Goal: Task Accomplishment & Management: Manage account settings

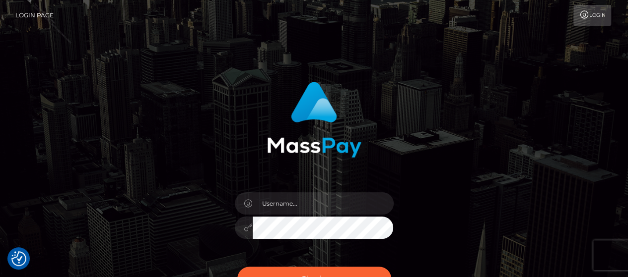
scroll to position [50, 0]
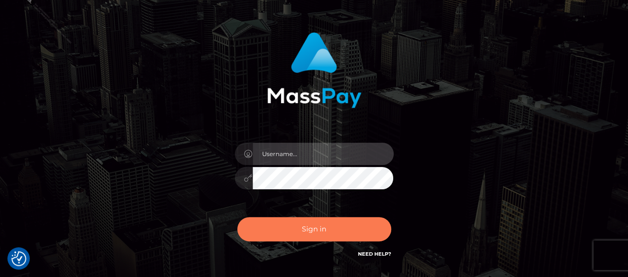
type input "[PERSON_NAME].Silversocial"
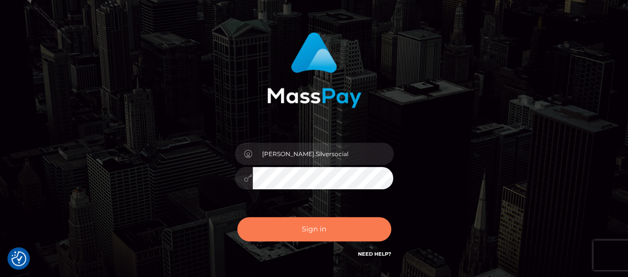
click at [319, 238] on button "Sign in" at bounding box center [314, 229] width 154 height 24
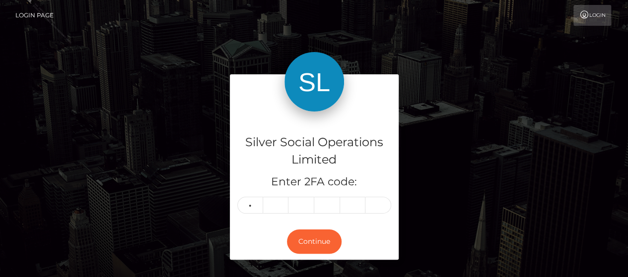
type input "8"
type input "7"
type input "4"
type input "2"
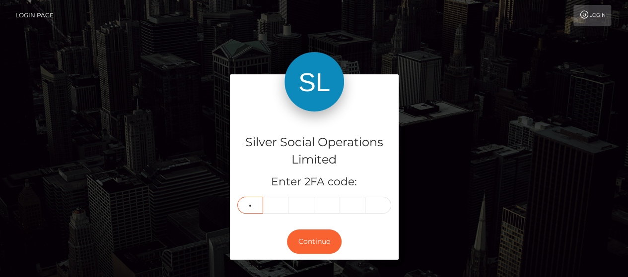
type input "9"
type input "1"
type input "7"
type input "1"
type input "5"
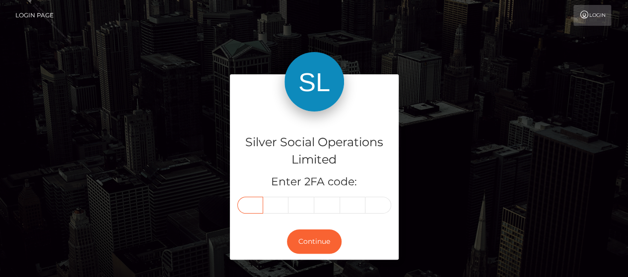
type input "9"
type input "1"
type input "7"
type input "1"
type input "5"
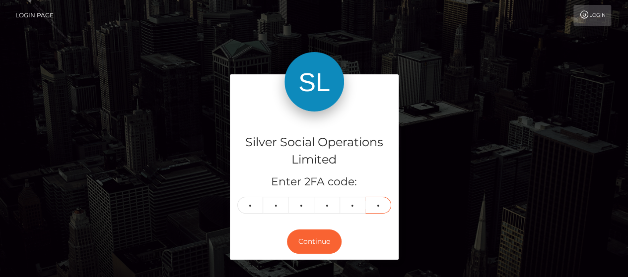
type input "4"
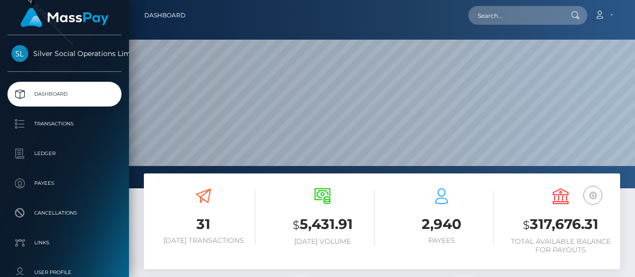
scroll to position [50, 0]
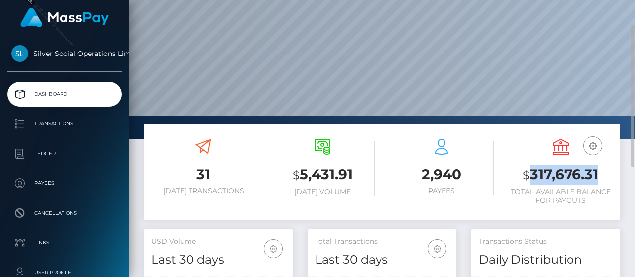
drag, startPoint x: 532, startPoint y: 169, endPoint x: 600, endPoint y: 170, distance: 68.0
click at [600, 170] on h3 "$ 317,676.31" at bounding box center [561, 175] width 104 height 20
copy h3 "317,676.31"
